Goal: Contribute content: Contribute content

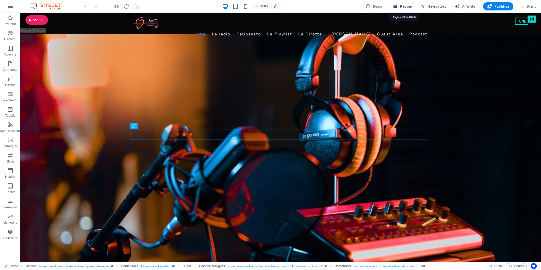
click at [406, 5] on span "Pagine" at bounding box center [402, 6] width 19 height 5
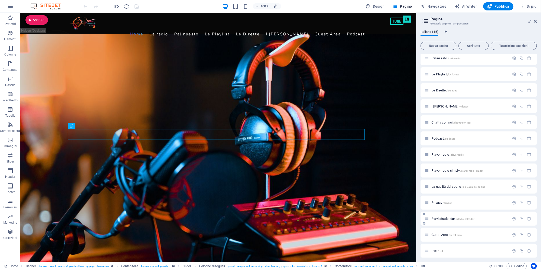
scroll to position [37, 0]
click at [433, 249] on span "test /test" at bounding box center [437, 249] width 11 height 4
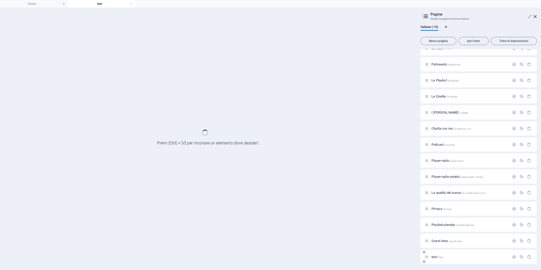
scroll to position [24, 0]
click at [432, 249] on div "Home / La radio /la-radio Palinsesto /palinsesto Le Playlist /le-playlist Le Di…" at bounding box center [479, 144] width 116 height 239
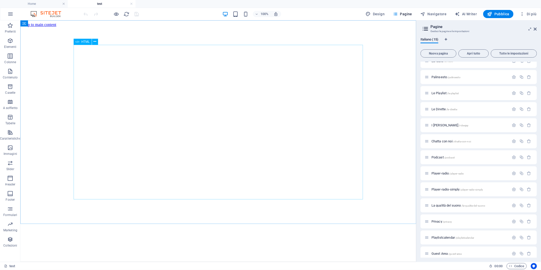
scroll to position [0, 0]
click at [83, 41] on span "HTML" at bounding box center [85, 41] width 8 height 3
click at [82, 41] on span "HTML" at bounding box center [85, 41] width 8 height 3
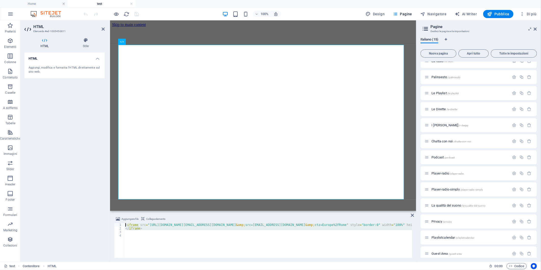
drag, startPoint x: 154, startPoint y: 233, endPoint x: 113, endPoint y: 220, distance: 43.1
click at [113, 220] on div "Aggiungere file Collega elemento <iframe src="https://calendar.google.com/calen…" at bounding box center [263, 237] width 306 height 50
type textarea "<iframe src="https://calendar.google.com/calendar/embed?src=c3f9981cfee417b56a6…"
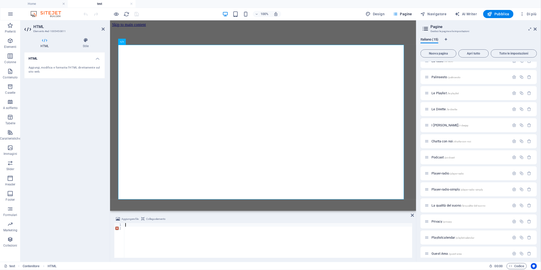
scroll to position [604, 0]
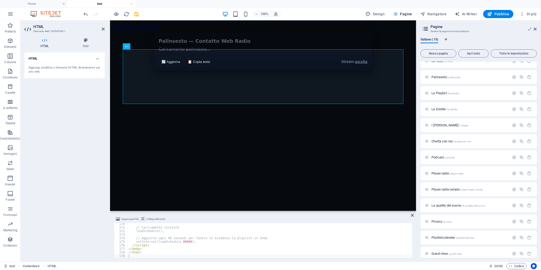
click at [57, 111] on div "HTML Aggiungi, modifica e formatta l'HTML direttamente sul sito web." at bounding box center [64, 155] width 80 height 205
click at [138, 13] on icon "save" at bounding box center [137, 14] width 6 height 6
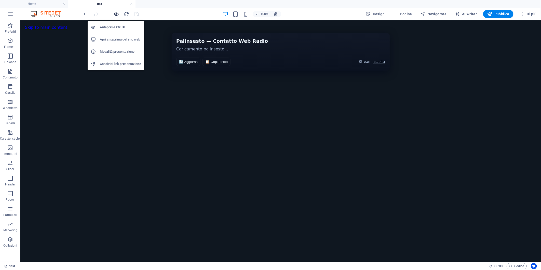
click at [114, 14] on icon "button" at bounding box center [117, 14] width 6 height 6
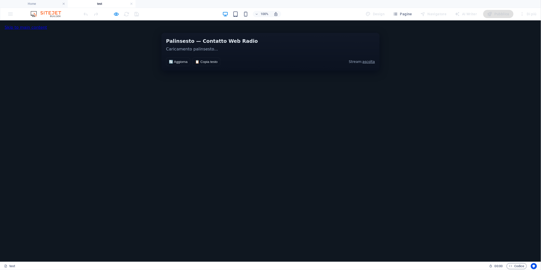
click at [179, 66] on button "🔄 Aggiorna" at bounding box center [178, 61] width 24 height 8
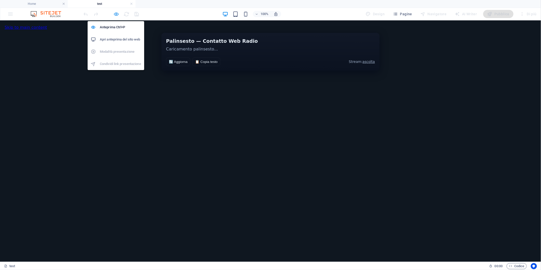
click at [118, 13] on icon "button" at bounding box center [117, 14] width 6 height 6
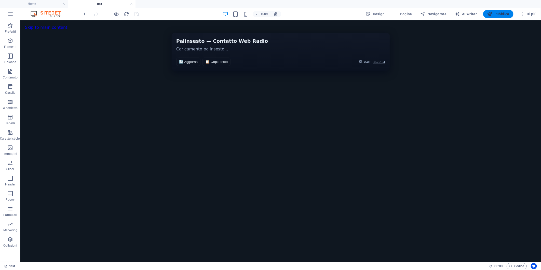
click at [500, 12] on span "Pubblica" at bounding box center [499, 13] width 22 height 5
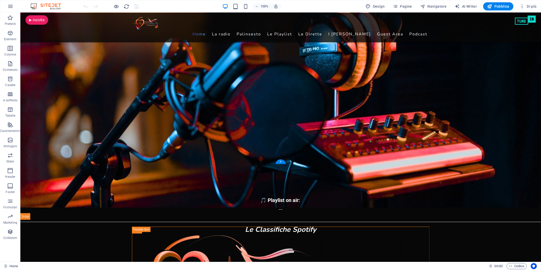
scroll to position [85, 0]
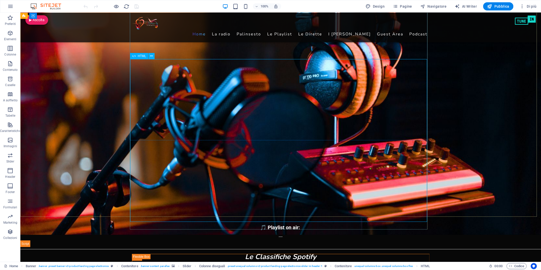
click at [139, 55] on span "HTML" at bounding box center [142, 56] width 8 height 3
click at [141, 57] on span "HTML" at bounding box center [142, 56] width 8 height 3
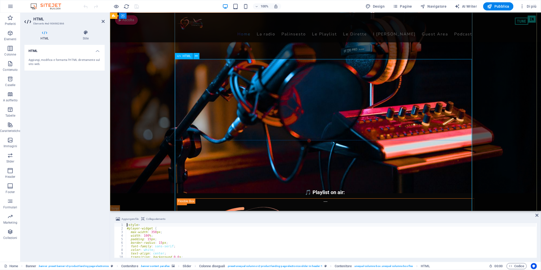
scroll to position [170, 0]
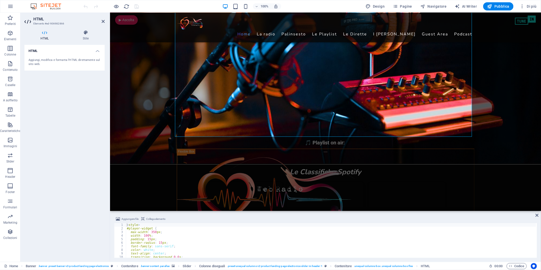
click at [192, 229] on div "< style > #player-widget { max-width : 350 px ; width : 100 % ; padding : 15 px…" at bounding box center [331, 244] width 411 height 42
type textarea "</script>"
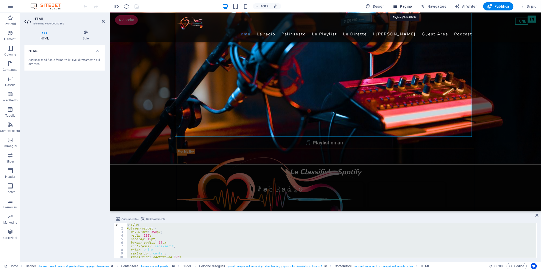
click at [409, 7] on span "Pagine" at bounding box center [402, 6] width 19 height 5
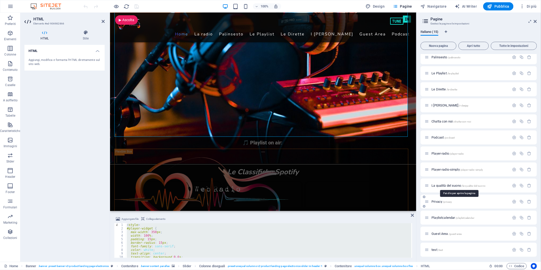
scroll to position [37, 0]
click at [434, 249] on span "test /test" at bounding box center [437, 249] width 11 height 4
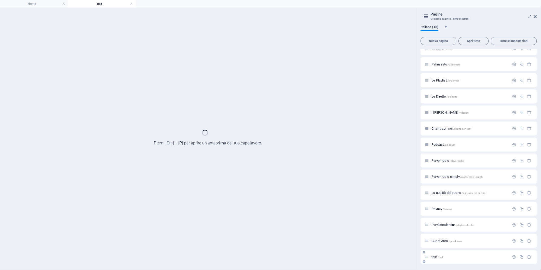
scroll to position [24, 0]
click at [434, 249] on div "Home / La radio /la-radio Palinsesto /palinsesto Le Playlist /le-playlist Le Di…" at bounding box center [479, 144] width 116 height 239
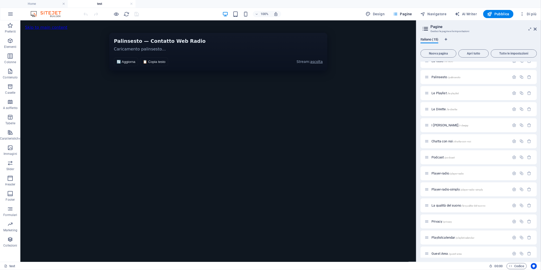
scroll to position [0, 0]
click at [37, 24] on span "Contenitore" at bounding box center [41, 23] width 16 height 3
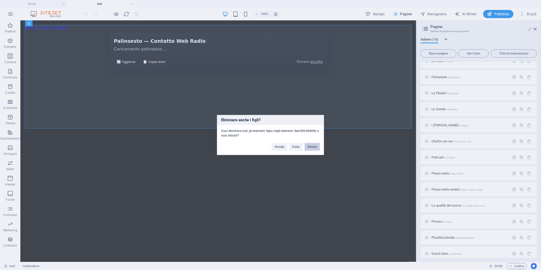
click at [311, 145] on button "Elimina" at bounding box center [312, 147] width 15 height 8
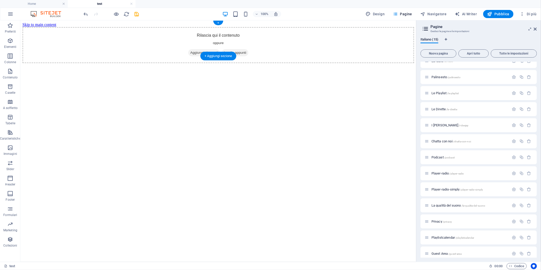
click at [282, 40] on div "Rilascia qui il contenuto oppure Aggiungi elementi Incolla appunti" at bounding box center [218, 45] width 392 height 36
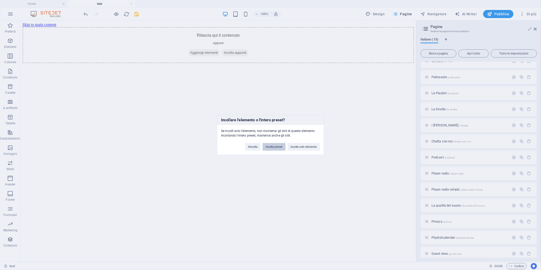
click at [274, 146] on button "Incolla preset" at bounding box center [274, 147] width 23 height 8
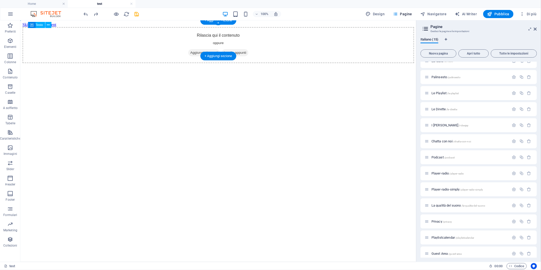
click at [240, 49] on span "Incolla appunti" at bounding box center [235, 52] width 27 height 7
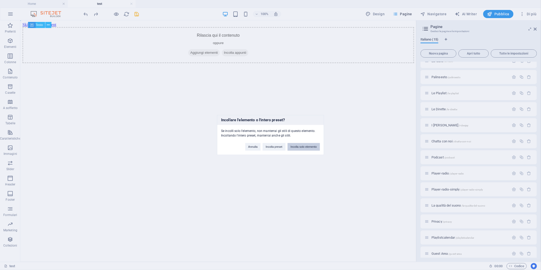
click at [310, 147] on button "Incolla solo elemento" at bounding box center [304, 147] width 32 height 8
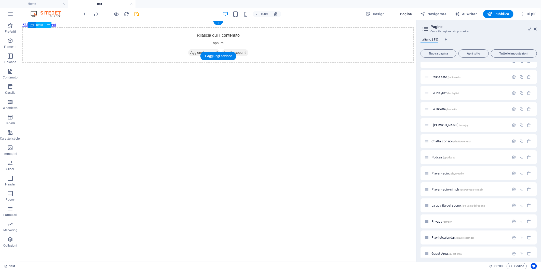
click at [247, 49] on span "Incolla appunti" at bounding box center [235, 52] width 27 height 7
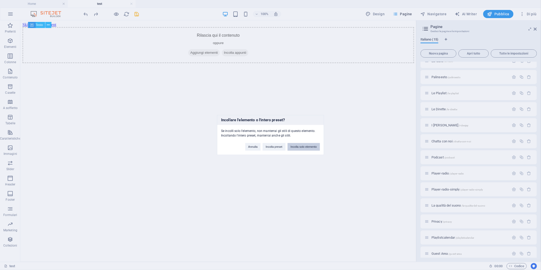
click at [302, 147] on button "Incolla solo elemento" at bounding box center [304, 147] width 32 height 8
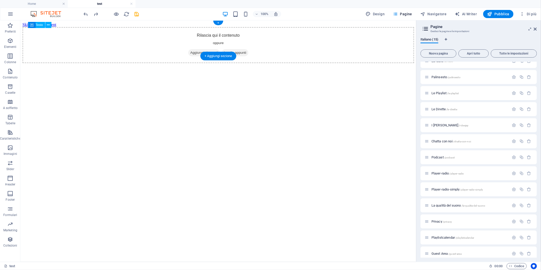
click at [190, 49] on span "Aggiungi elementi" at bounding box center [204, 52] width 32 height 7
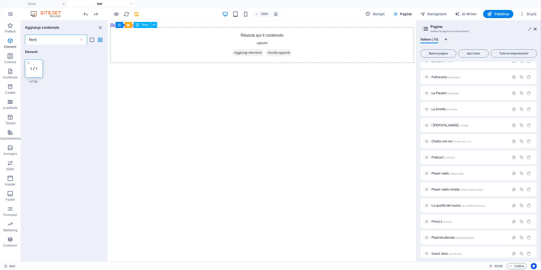
type input "html"
click at [33, 69] on icon at bounding box center [34, 68] width 7 height 7
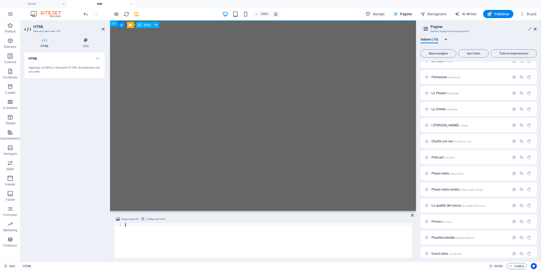
scroll to position [465, 0]
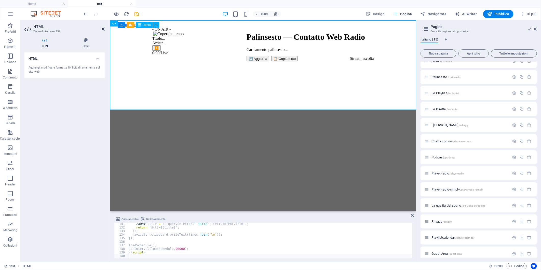
click at [102, 29] on icon at bounding box center [103, 29] width 3 height 4
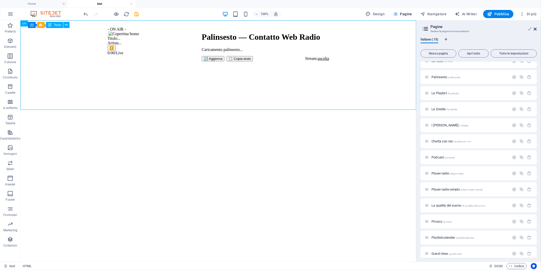
drag, startPoint x: 534, startPoint y: 29, endPoint x: 513, endPoint y: 9, distance: 29.2
click at [534, 29] on icon at bounding box center [535, 29] width 3 height 4
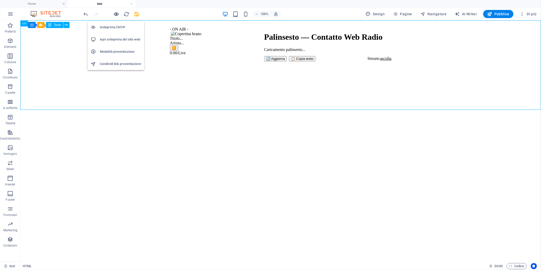
click at [116, 13] on icon "button" at bounding box center [117, 14] width 6 height 6
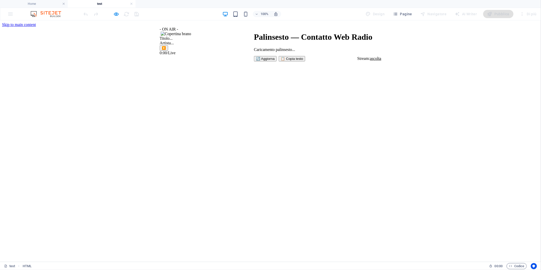
click at [76, 61] on div "- ON AIR - Titolo... Artista... ▶️ 0:00 / Live Palinsesto — Contatto Web Radio …" at bounding box center [270, 44] width 537 height 34
click at [115, 15] on icon "button" at bounding box center [117, 14] width 6 height 6
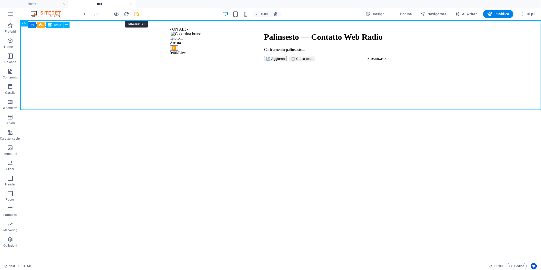
click at [137, 13] on icon "save" at bounding box center [137, 14] width 6 height 6
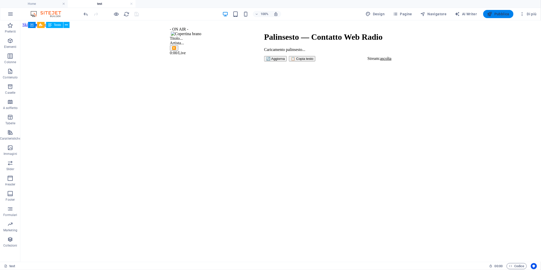
click at [505, 12] on span "Pubblica" at bounding box center [499, 13] width 22 height 5
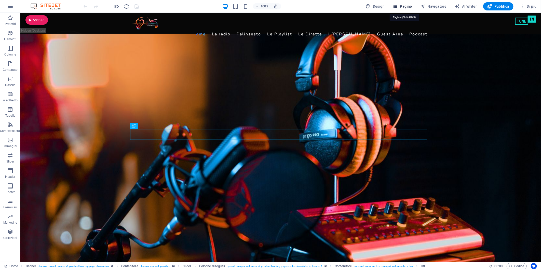
click at [409, 6] on span "Pagine" at bounding box center [402, 6] width 19 height 5
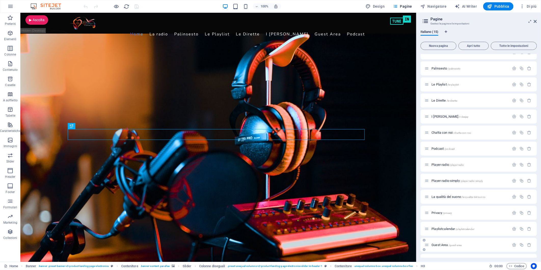
scroll to position [37, 0]
click at [434, 247] on span "test /test" at bounding box center [437, 249] width 11 height 4
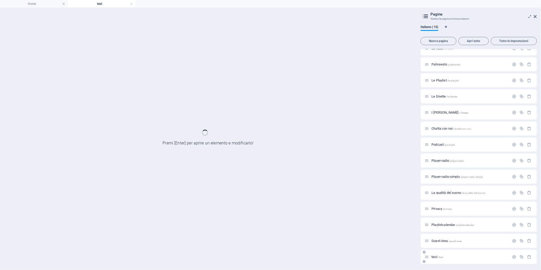
scroll to position [24, 0]
click at [434, 247] on div "Guest Area /guest-area" at bounding box center [479, 241] width 116 height 14
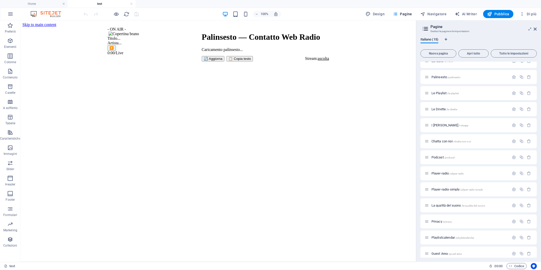
scroll to position [0, 0]
click at [31, 23] on span "HTML" at bounding box center [32, 23] width 8 height 3
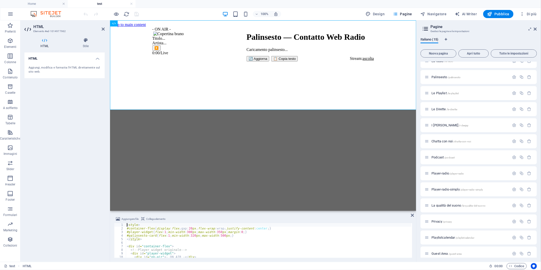
type textarea "</script>"
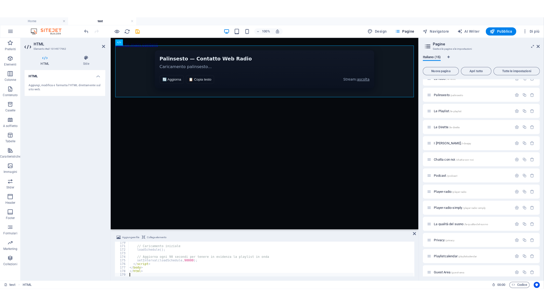
scroll to position [9, 0]
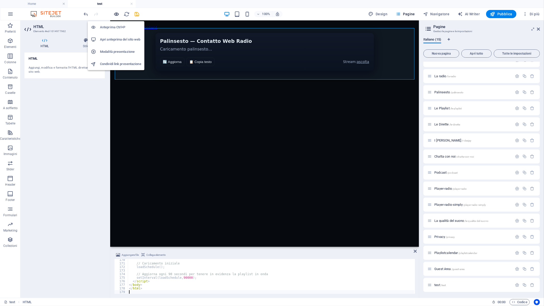
click at [116, 13] on icon "button" at bounding box center [117, 14] width 6 height 6
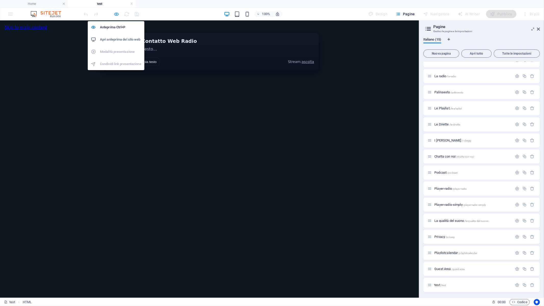
click at [116, 13] on icon "button" at bounding box center [117, 14] width 6 height 6
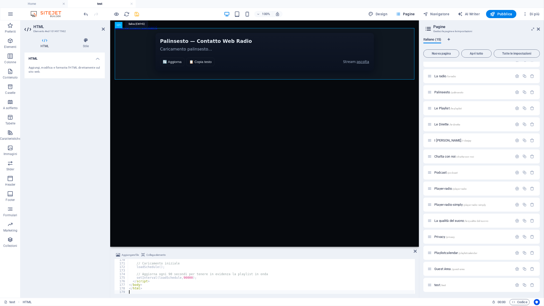
click at [136, 13] on icon "save" at bounding box center [137, 14] width 6 height 6
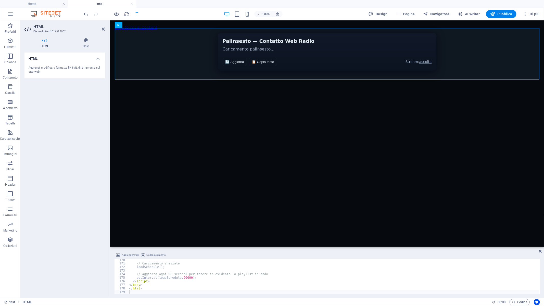
scroll to position [604, 0]
click at [75, 96] on div "HTML Aggiungi, modifica e formatta l'HTML direttamente sul sito web." at bounding box center [64, 173] width 80 height 241
click at [71, 106] on div "HTML Aggiungi, modifica e formatta l'HTML direttamente sul sito web." at bounding box center [64, 173] width 80 height 241
click at [494, 11] on icon "button" at bounding box center [492, 13] width 5 height 5
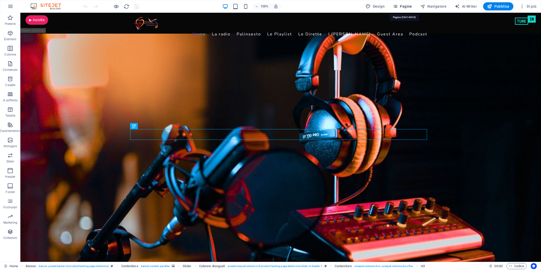
click at [407, 5] on span "Pagine" at bounding box center [402, 6] width 19 height 5
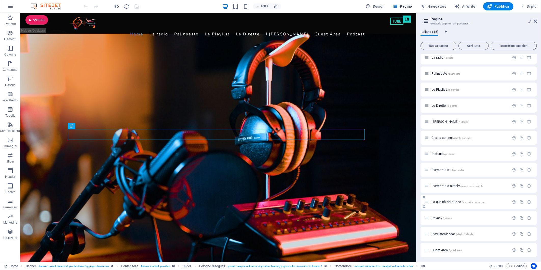
scroll to position [37, 0]
click at [434, 247] on span "test /test" at bounding box center [437, 249] width 11 height 4
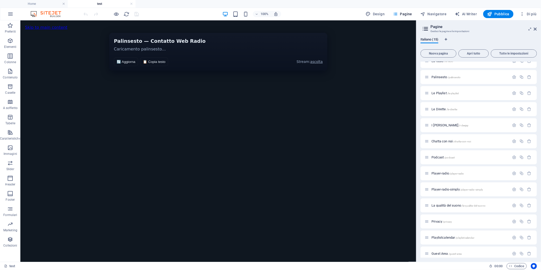
scroll to position [0, 0]
click at [34, 23] on span "HTML" at bounding box center [37, 24] width 8 height 3
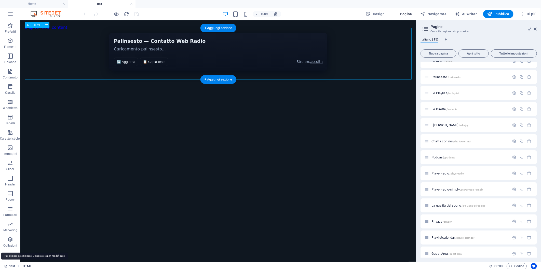
click at [27, 266] on span "HTML" at bounding box center [27, 266] width 9 height 6
click at [36, 24] on span "HTML" at bounding box center [37, 24] width 8 height 3
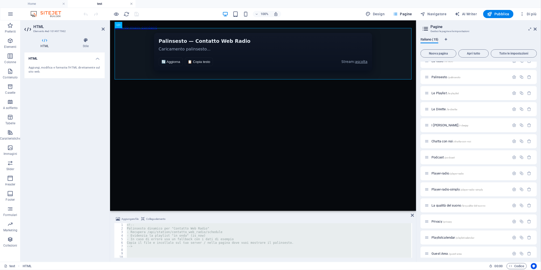
click at [132, 5] on link at bounding box center [131, 4] width 3 height 5
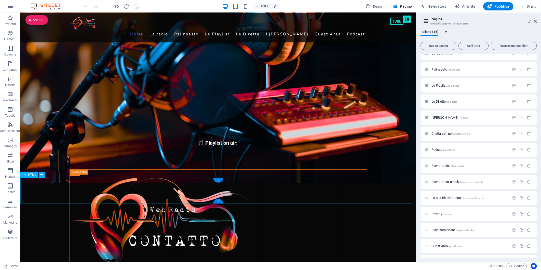
scroll to position [170, 0]
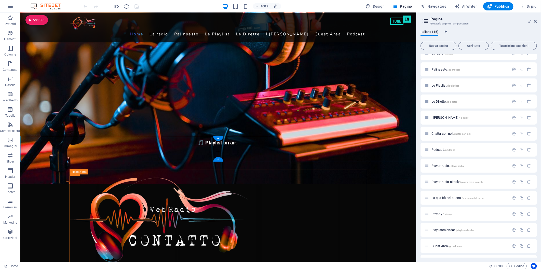
click at [218, 160] on div "+" at bounding box center [218, 159] width 10 height 5
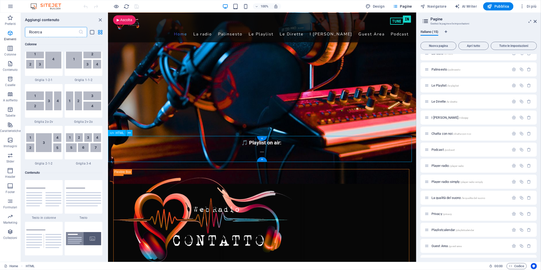
scroll to position [891, 0]
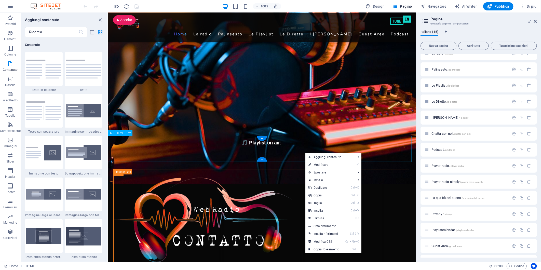
click at [306, 151] on div "🎵 Playlist on air: 🎧 Deejay in diretta: ___" at bounding box center [262, 149] width 308 height 26
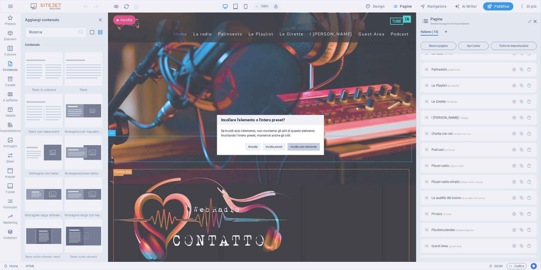
click at [309, 146] on button "Incolla solo elemento" at bounding box center [304, 147] width 32 height 8
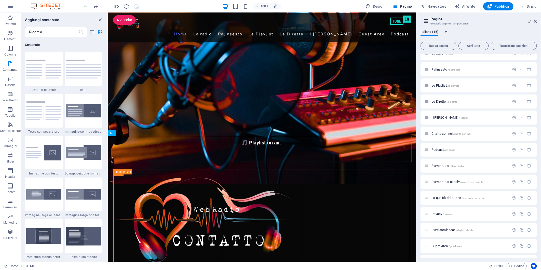
click at [47, 32] on input "text" at bounding box center [52, 32] width 54 height 10
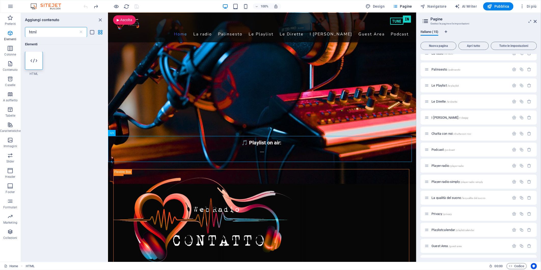
scroll to position [0, 0]
type input "html"
click at [29, 66] on div at bounding box center [34, 61] width 18 height 18
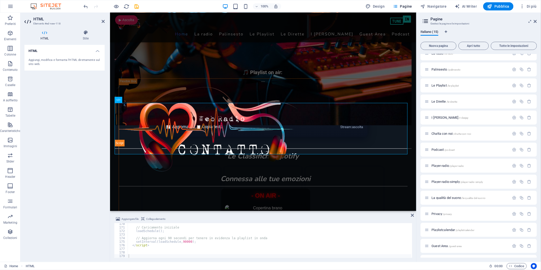
scroll to position [255, 0]
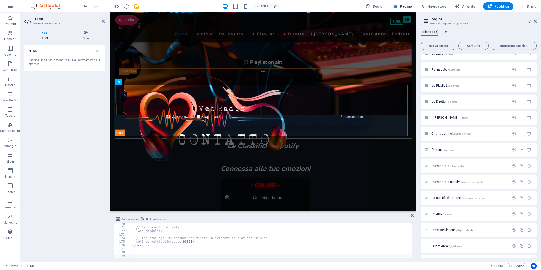
click at [101, 22] on header "HTML Elemento #ed-new-118" at bounding box center [64, 19] width 80 height 13
click at [103, 20] on icon at bounding box center [103, 21] width 3 height 4
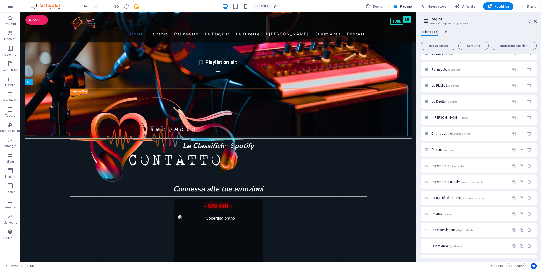
click at [536, 22] on icon at bounding box center [535, 21] width 3 height 4
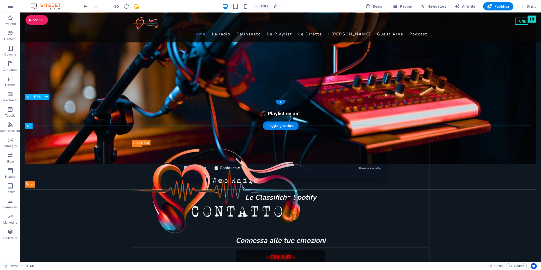
scroll to position [198, 0]
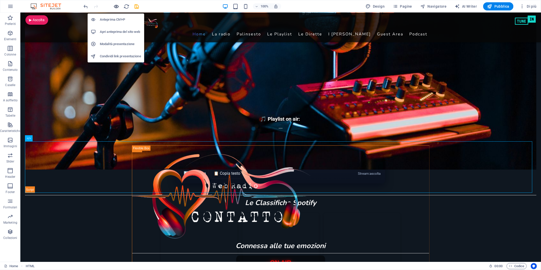
click at [118, 6] on icon "button" at bounding box center [117, 7] width 6 height 6
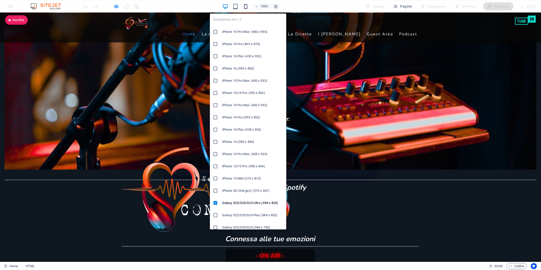
click at [247, 6] on icon "button" at bounding box center [246, 7] width 6 height 6
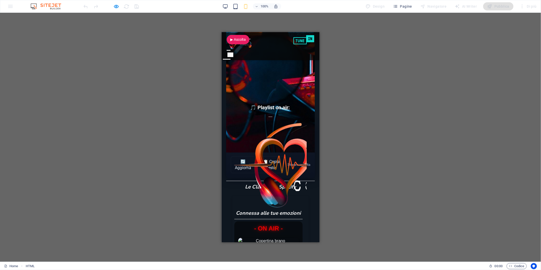
scroll to position [170, 0]
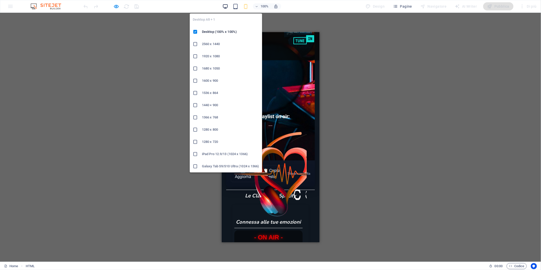
click at [228, 6] on icon "button" at bounding box center [226, 7] width 6 height 6
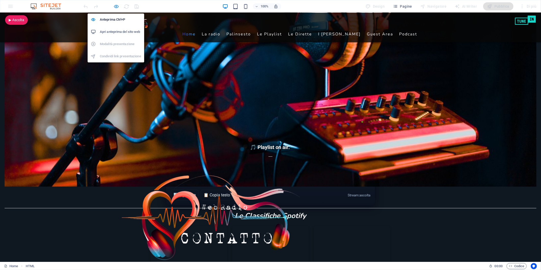
click at [116, 6] on icon "button" at bounding box center [117, 7] width 6 height 6
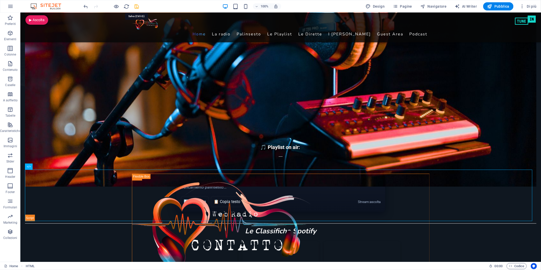
click at [137, 6] on icon "save" at bounding box center [137, 7] width 6 height 6
checkbox input "false"
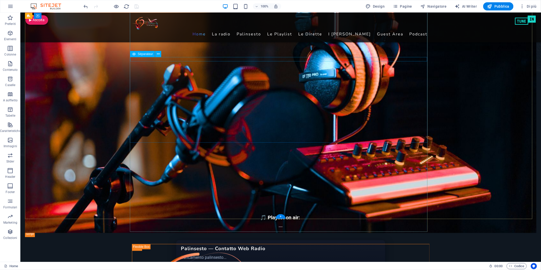
scroll to position [85, 0]
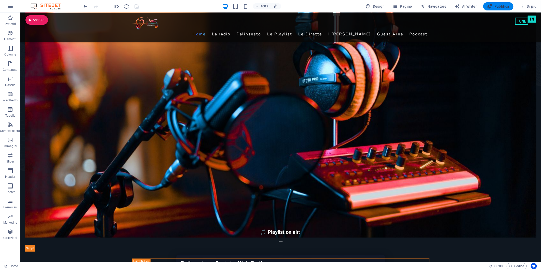
click at [498, 6] on span "Pubblica" at bounding box center [499, 6] width 22 height 5
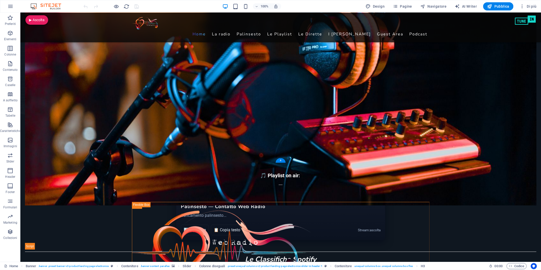
scroll to position [226, 0]
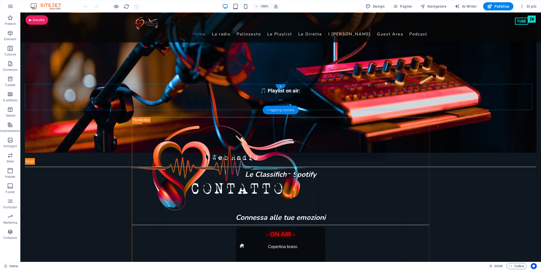
click at [277, 108] on div "+ Aggiungi sezione" at bounding box center [281, 110] width 36 height 9
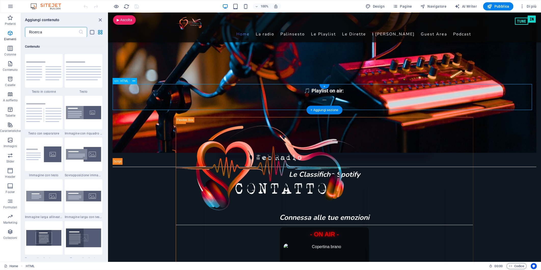
scroll to position [891, 0]
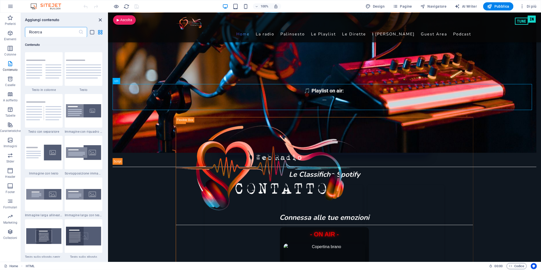
click at [100, 19] on icon "close panel" at bounding box center [101, 20] width 6 height 6
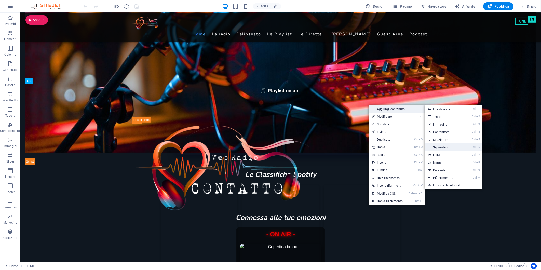
click at [451, 147] on link "Ctrl 6 Séparateur" at bounding box center [444, 147] width 38 height 8
select select "%"
select select "px"
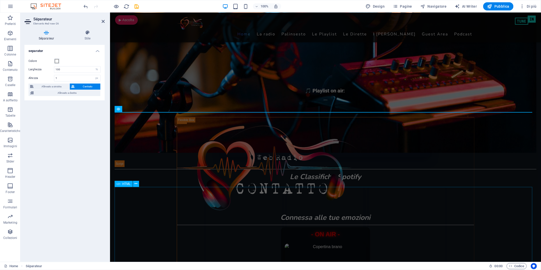
click at [489, 204] on div "Top50 Italia Viral50 Global Top50 Global" at bounding box center [325, 251] width 422 height 129
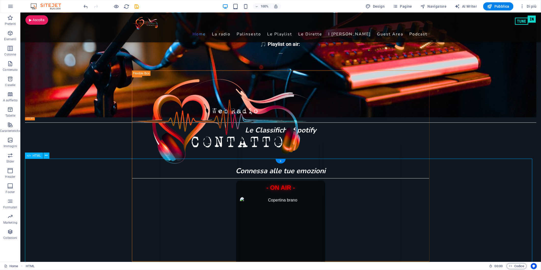
scroll to position [283, 0]
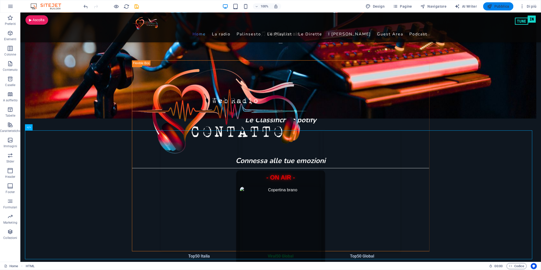
click at [502, 7] on span "Pubblica" at bounding box center [499, 6] width 22 height 5
checkbox input "false"
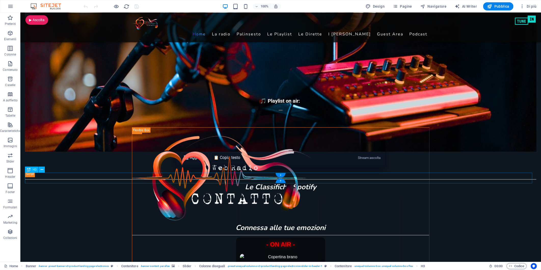
scroll to position [226, 0]
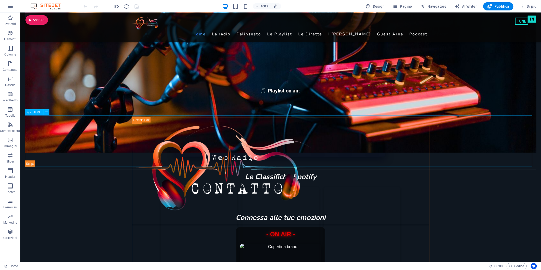
click at [38, 112] on span "HTML" at bounding box center [37, 112] width 8 height 3
click at [35, 112] on span "HTML" at bounding box center [37, 112] width 8 height 3
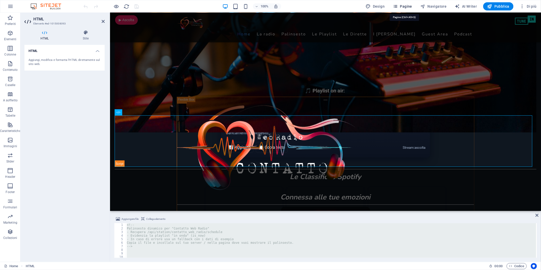
click at [404, 5] on span "Pagine" at bounding box center [402, 6] width 19 height 5
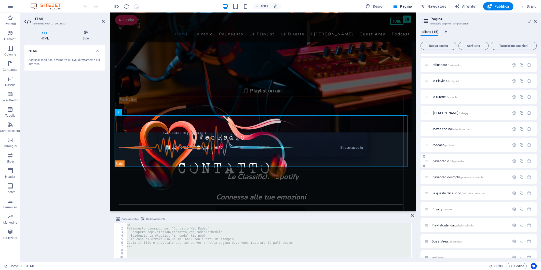
scroll to position [37, 0]
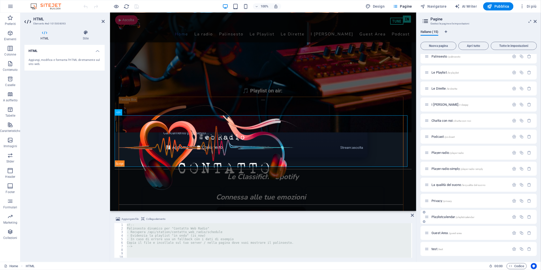
click at [440, 216] on span "Playlistcalendar /playlistcalendar" at bounding box center [453, 217] width 43 height 4
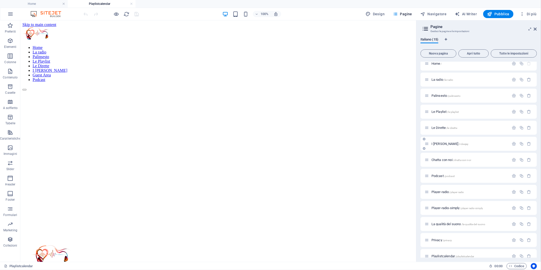
scroll to position [0, 0]
click at [444, 100] on span "Palinsesto /palinsesto" at bounding box center [446, 101] width 29 height 4
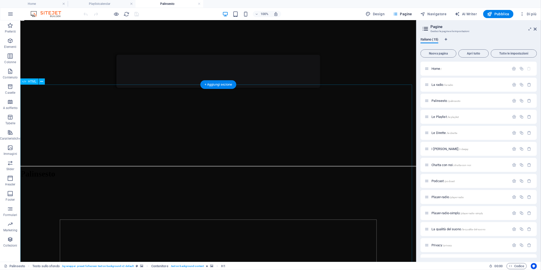
scroll to position [57, 0]
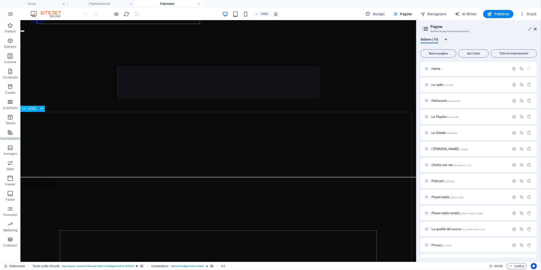
click at [31, 109] on span "HTML" at bounding box center [32, 108] width 8 height 3
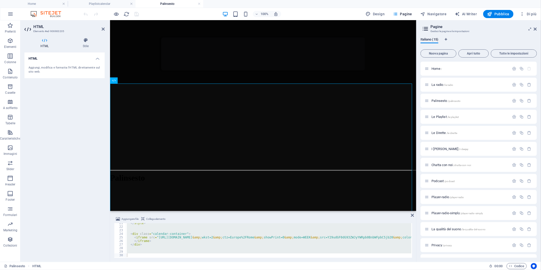
scroll to position [73, 0]
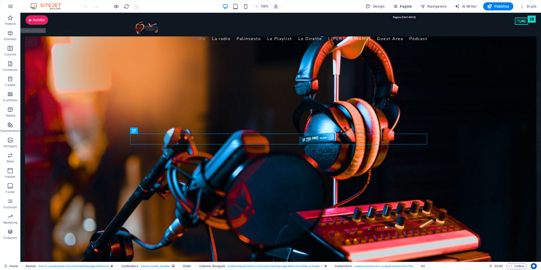
click at [401, 7] on span "Pagine" at bounding box center [402, 6] width 19 height 5
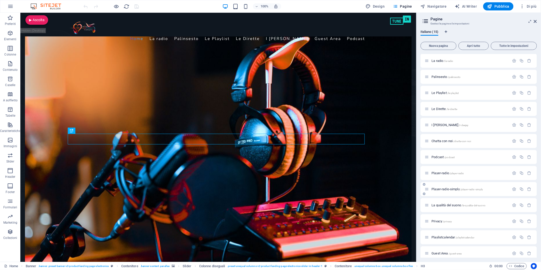
scroll to position [37, 0]
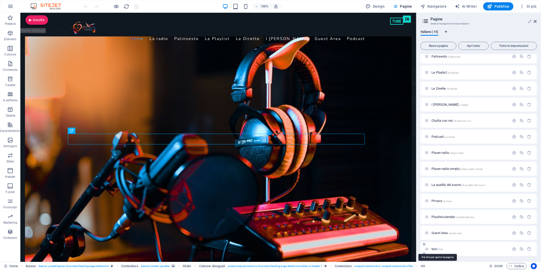
click at [433, 248] on span "test /test" at bounding box center [437, 249] width 11 height 4
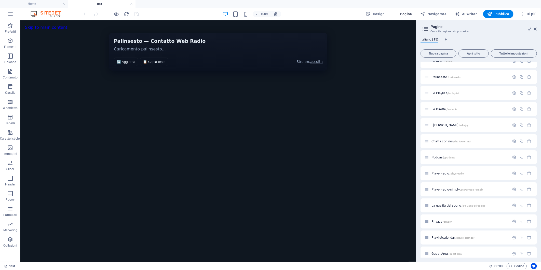
scroll to position [0, 0]
click at [36, 24] on span "HTML" at bounding box center [37, 24] width 8 height 3
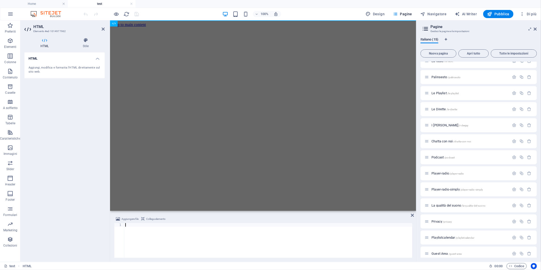
scroll to position [297, 0]
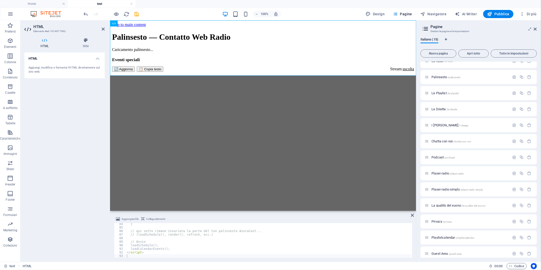
drag, startPoint x: 80, startPoint y: 114, endPoint x: 79, endPoint y: 109, distance: 5.3
click at [80, 113] on div "HTML Aggiungi, modifica e formatta l'HTML direttamente sul sito web." at bounding box center [64, 155] width 80 height 205
click at [138, 13] on icon "save" at bounding box center [137, 14] width 6 height 6
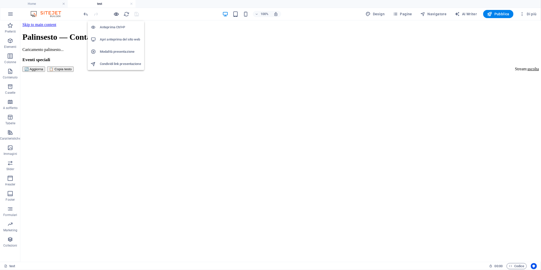
click at [118, 14] on icon "button" at bounding box center [117, 14] width 6 height 6
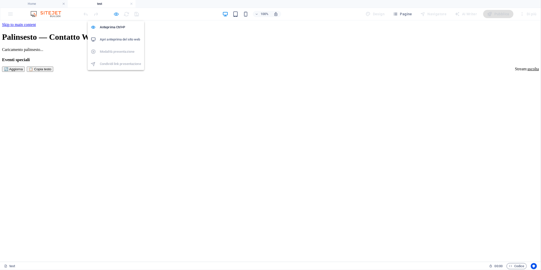
click at [117, 13] on icon "button" at bounding box center [117, 14] width 6 height 6
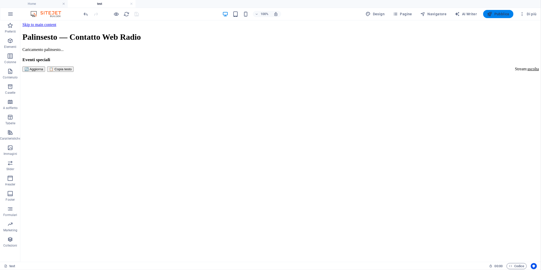
click at [502, 14] on span "Pubblica" at bounding box center [499, 13] width 22 height 5
